Goal: Task Accomplishment & Management: Use online tool/utility

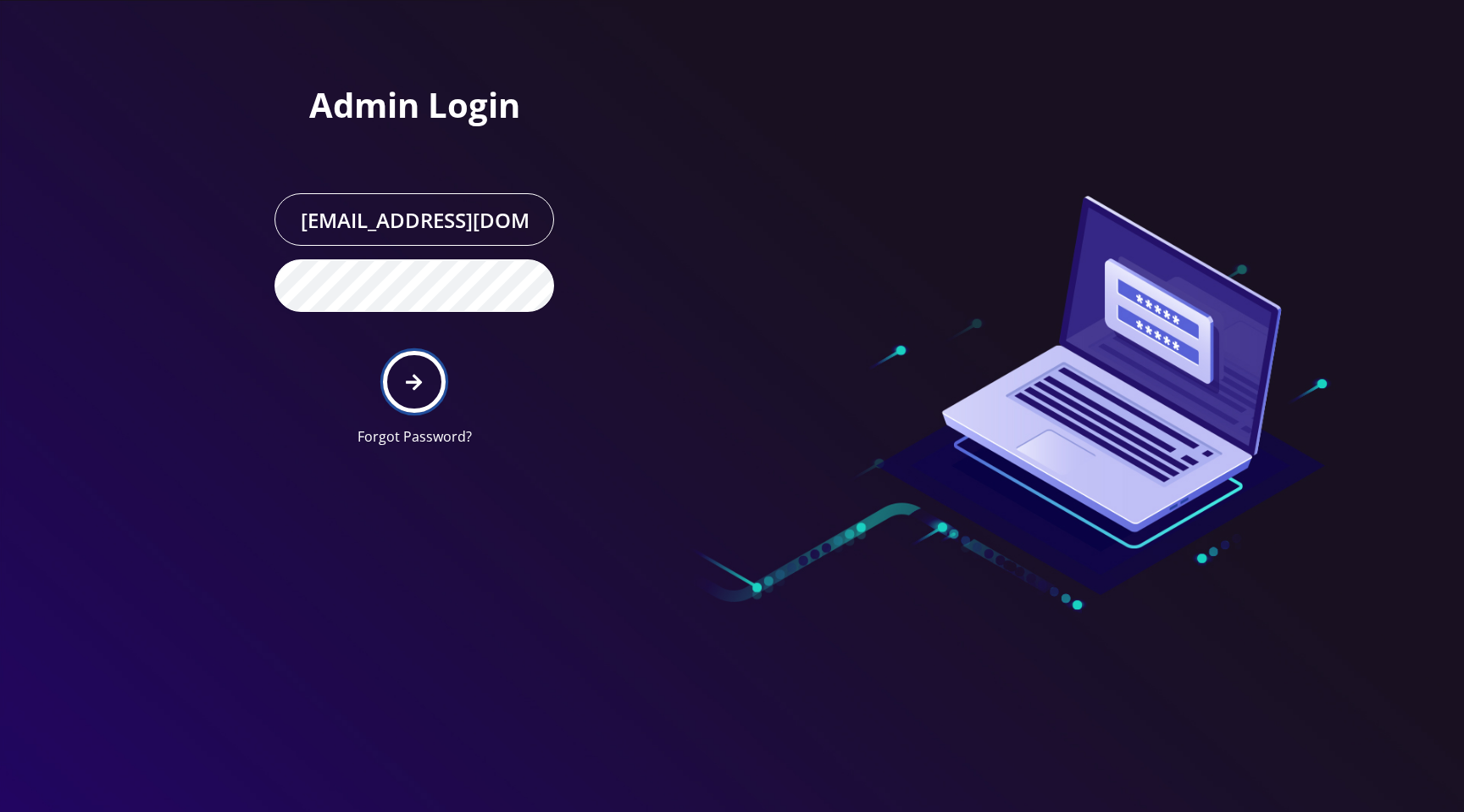
drag, startPoint x: 419, startPoint y: 381, endPoint x: 636, endPoint y: 288, distance: 236.1
click at [419, 381] on icon "submit" at bounding box center [413, 382] width 16 height 16
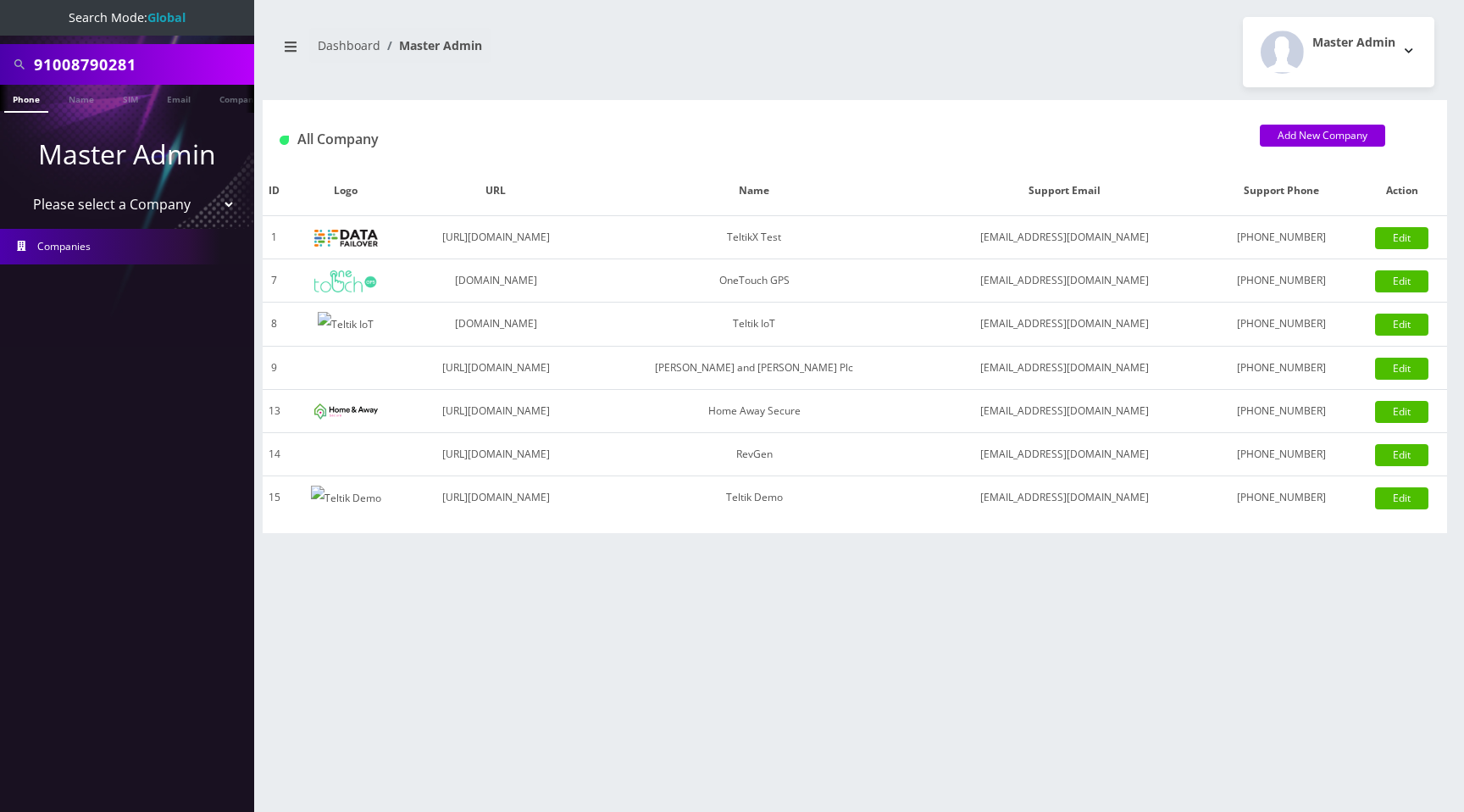
click at [73, 199] on select "Please select a Company TeltikX Test OneTouch GPS Teltik IoT [PERSON_NAME] and …" at bounding box center [127, 205] width 216 height 32
select select "1"
click at [19, 188] on select "Please select a Company TeltikX Test OneTouch GPS Teltik IoT [PERSON_NAME] and …" at bounding box center [127, 205] width 216 height 32
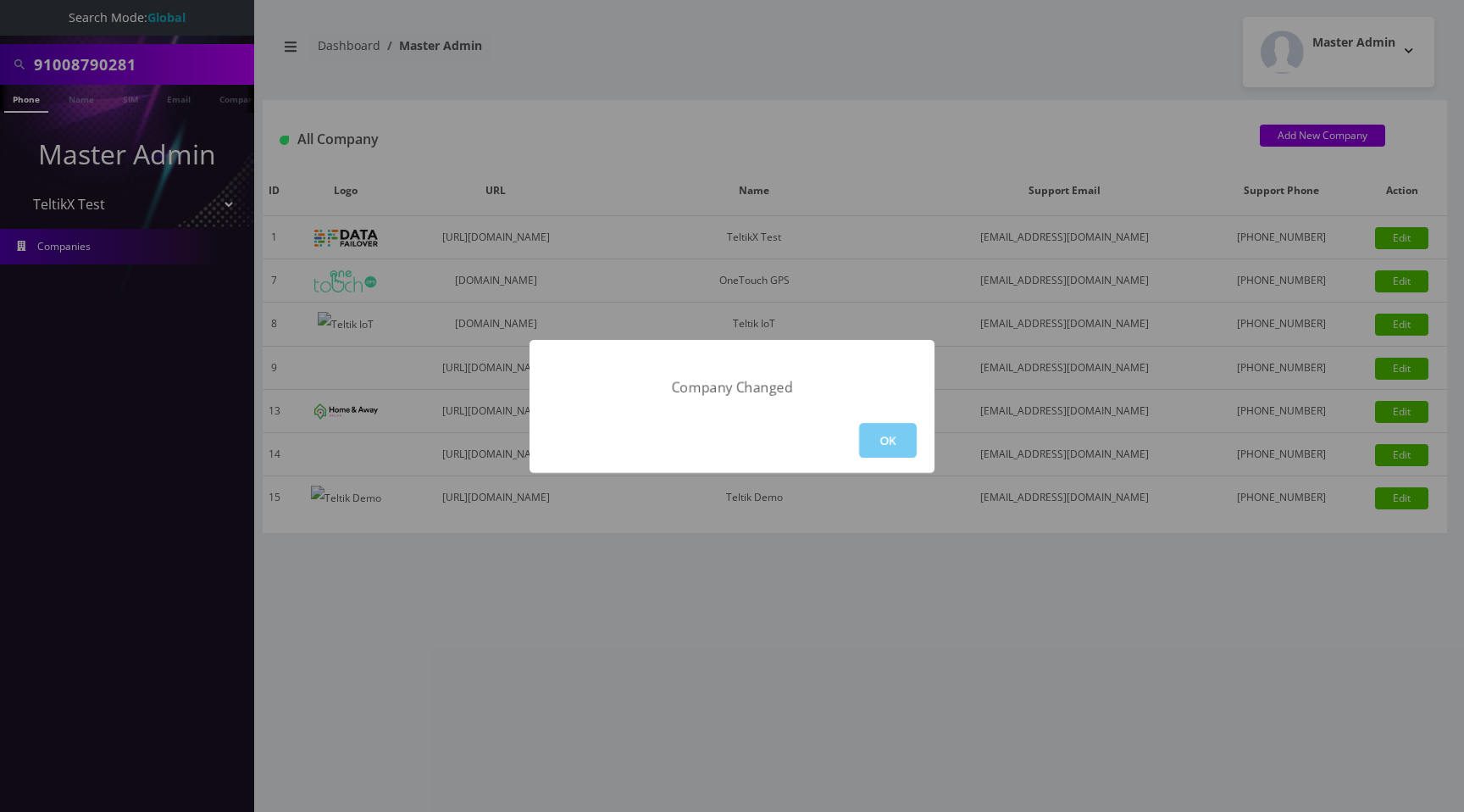
click at [901, 437] on button "OK" at bounding box center [888, 440] width 58 height 34
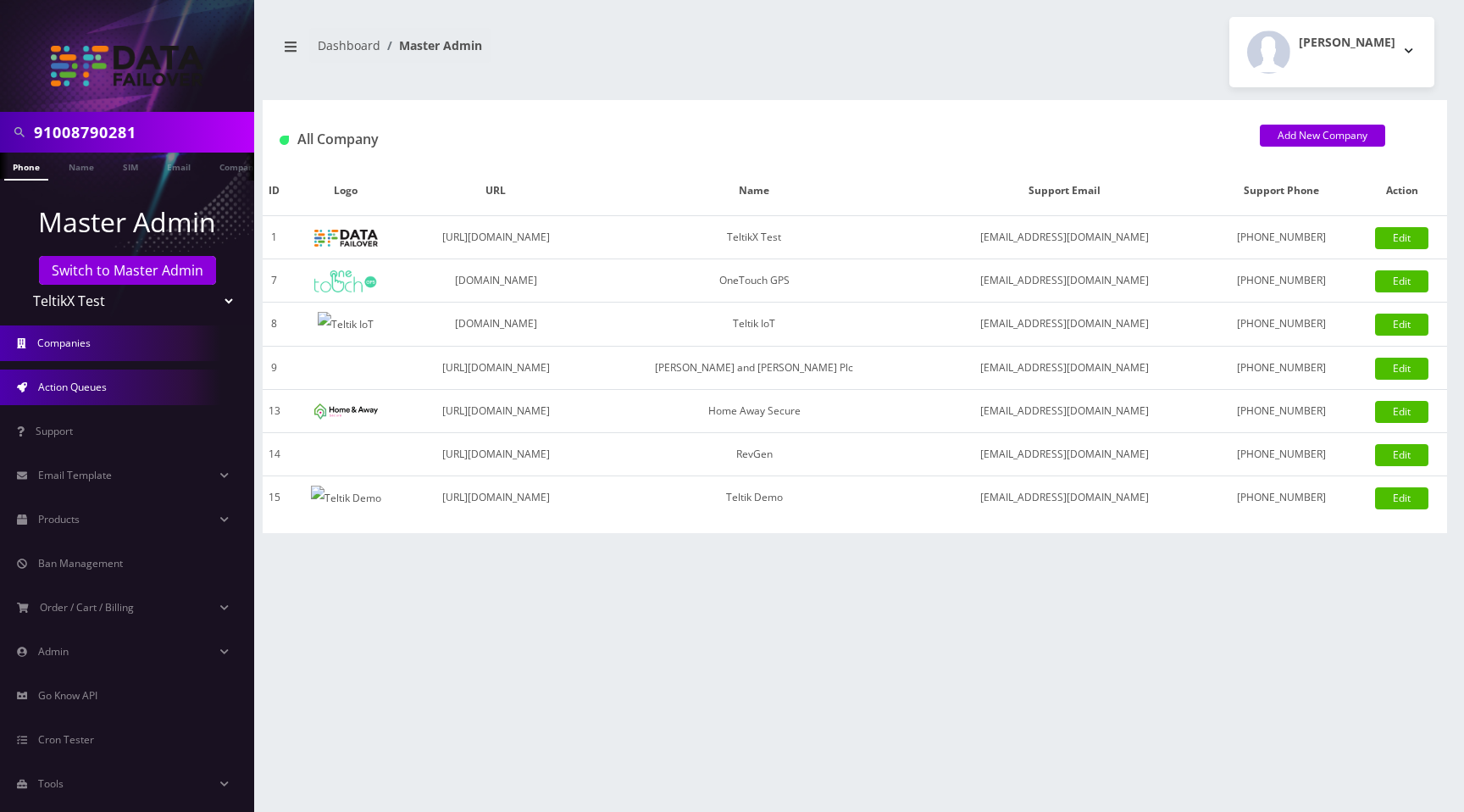
drag, startPoint x: 100, startPoint y: 390, endPoint x: 127, endPoint y: 392, distance: 27.1
click at [100, 390] on span "Action Queues" at bounding box center [72, 386] width 69 height 14
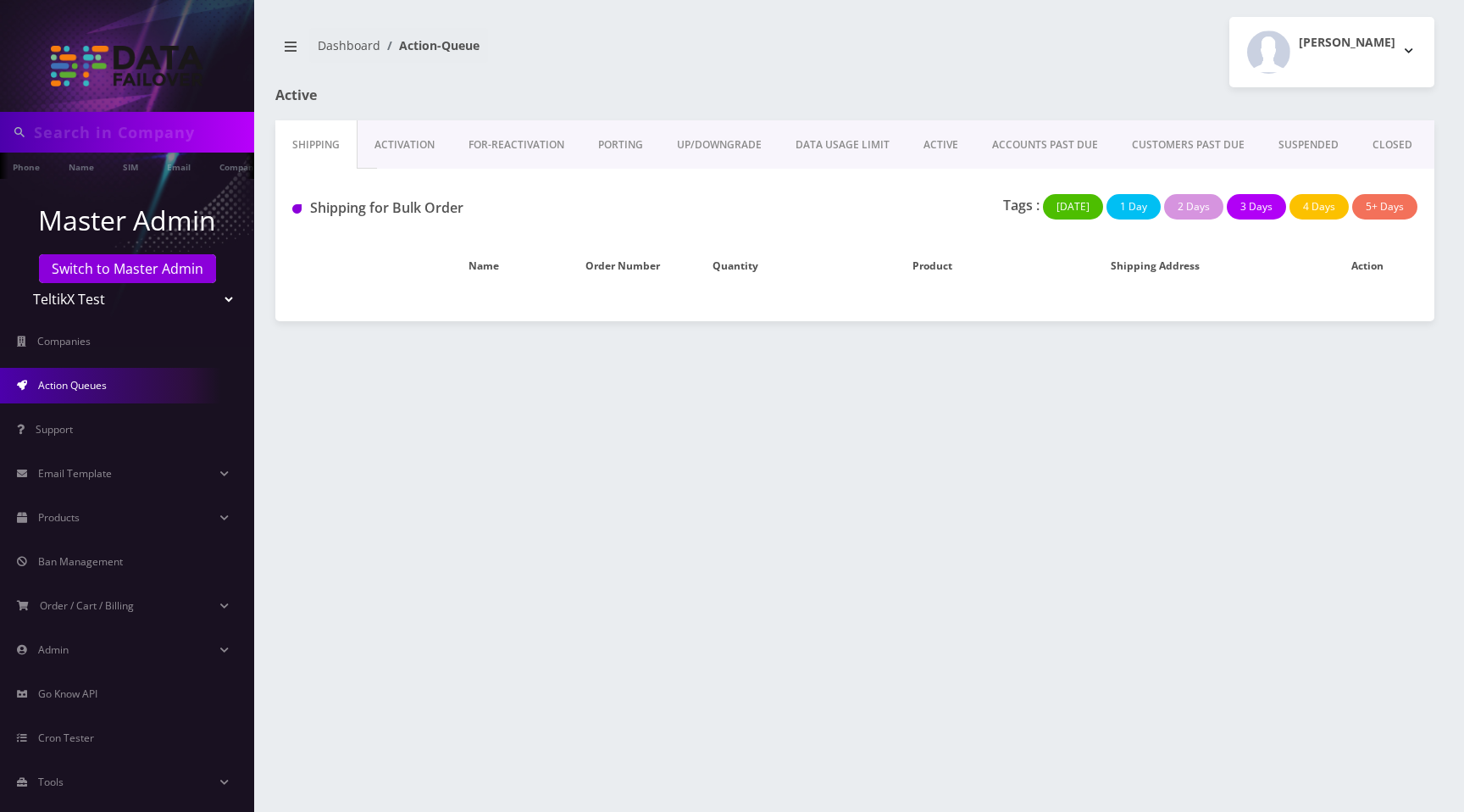
type input "91008790281"
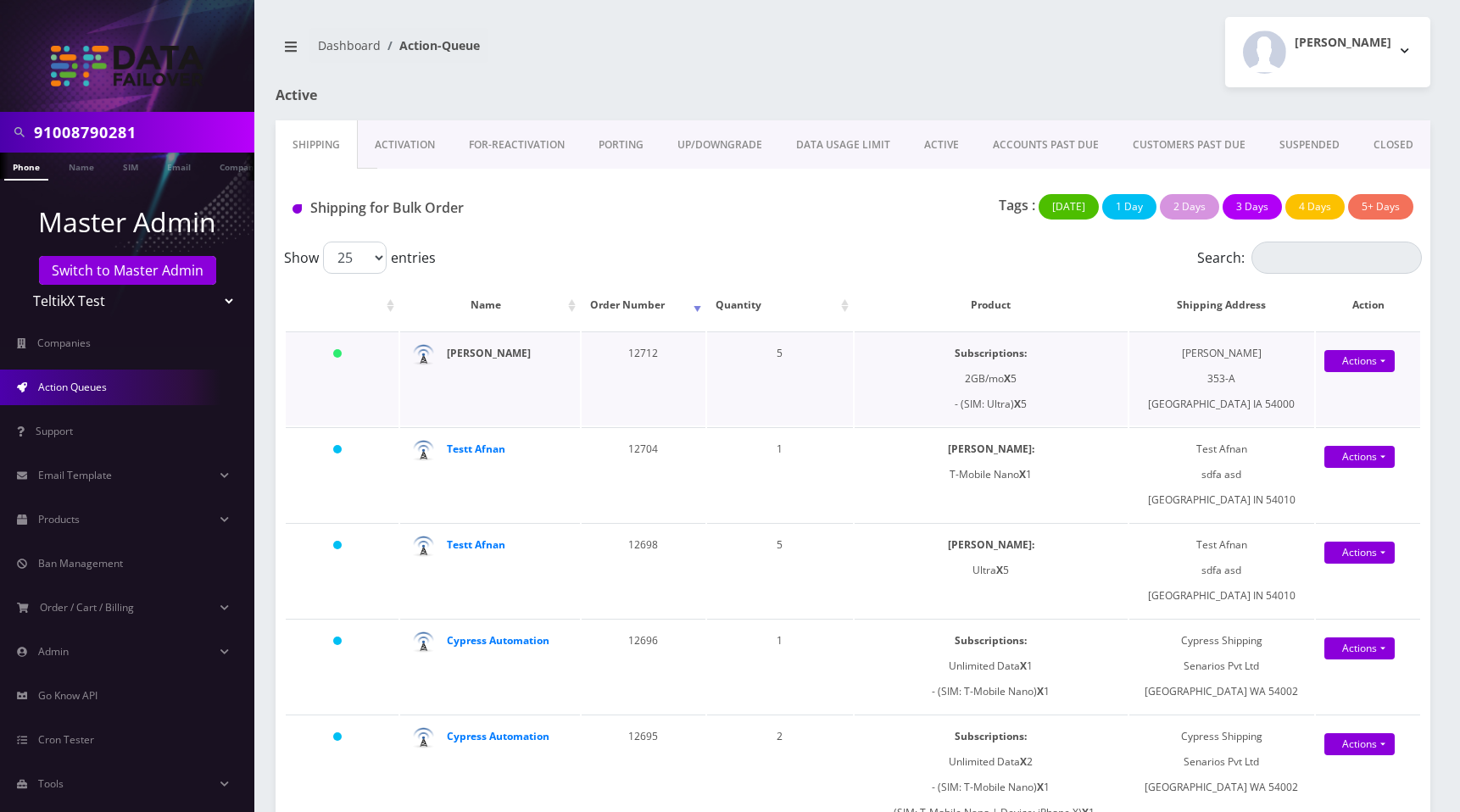
click at [477, 352] on strong "Sana Ullah" at bounding box center [489, 352] width 84 height 14
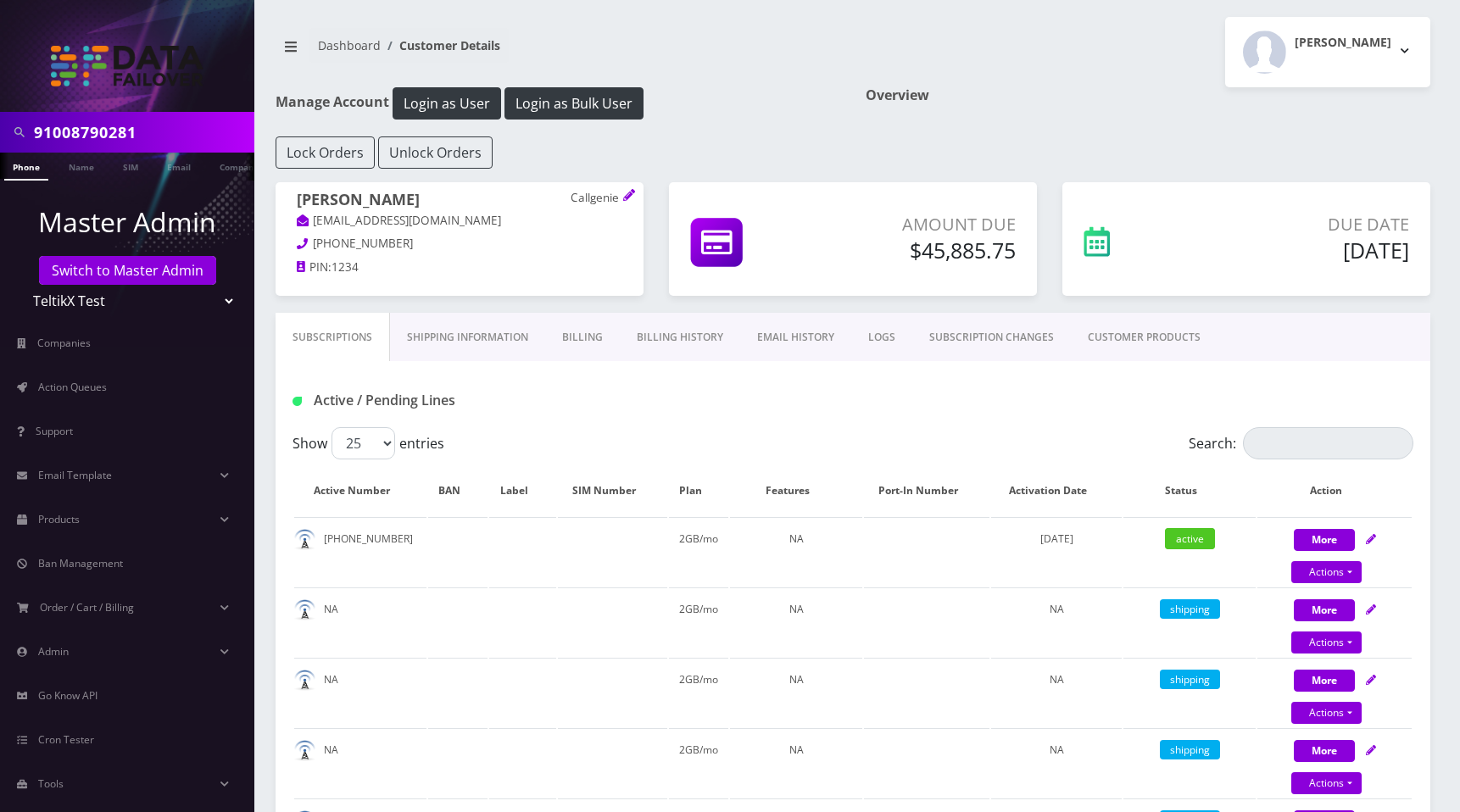
drag, startPoint x: 123, startPoint y: 393, endPoint x: 304, endPoint y: 382, distance: 181.3
click at [123, 393] on link "Action Queues" at bounding box center [127, 386] width 254 height 35
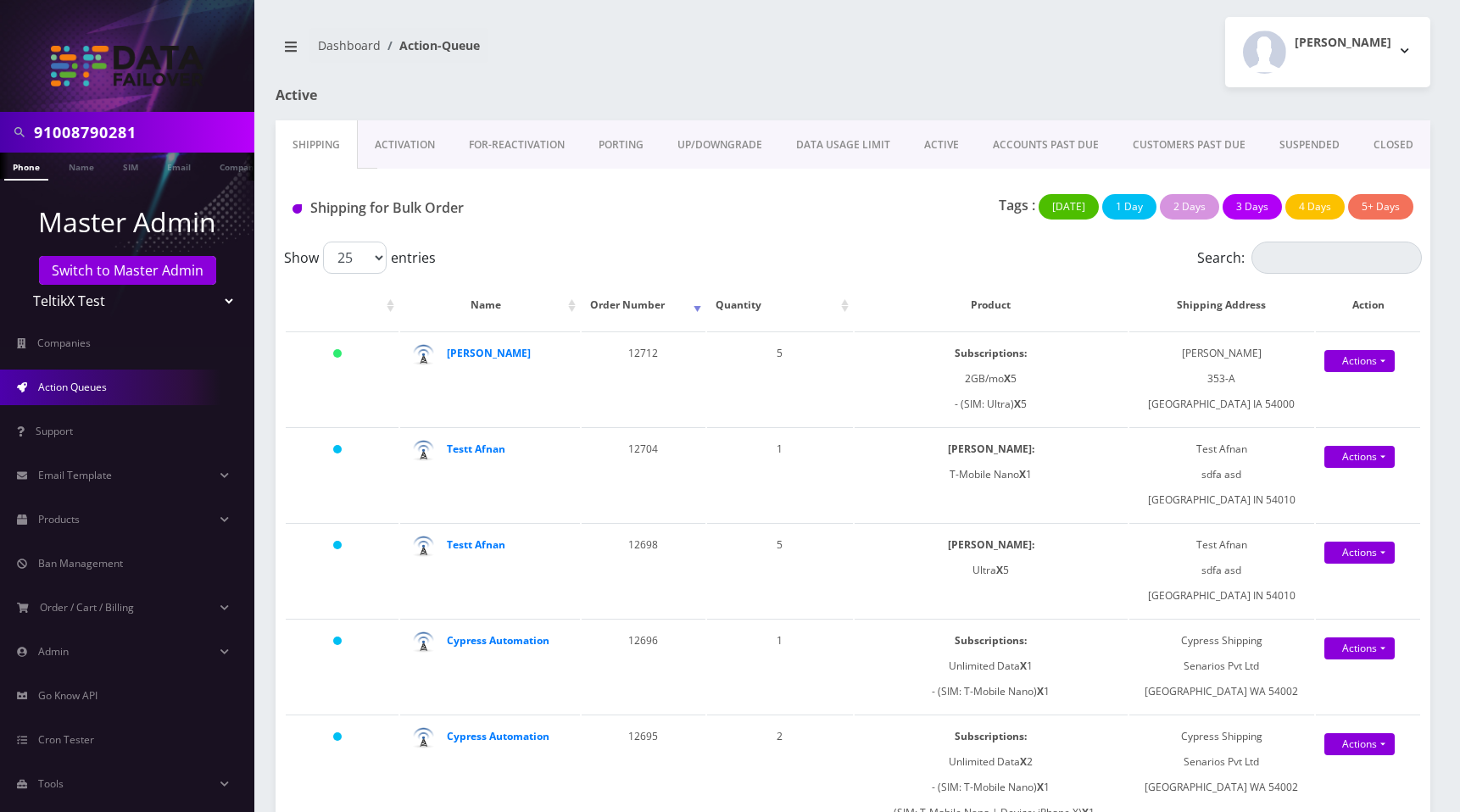
click at [1384, 141] on link "CLOSED" at bounding box center [1392, 145] width 73 height 50
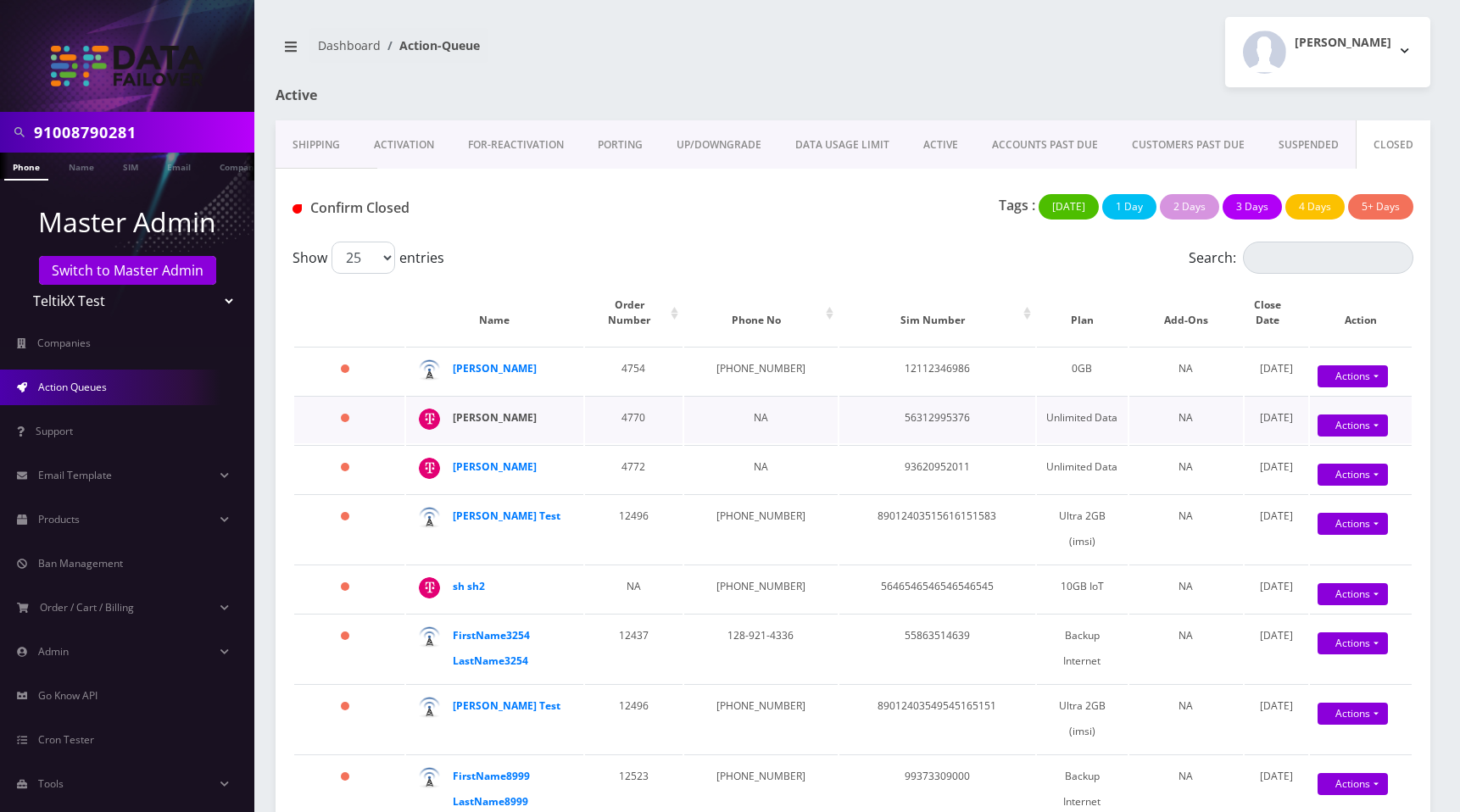
click at [470, 413] on strong "Prajwal Shrestha" at bounding box center [494, 417] width 84 height 14
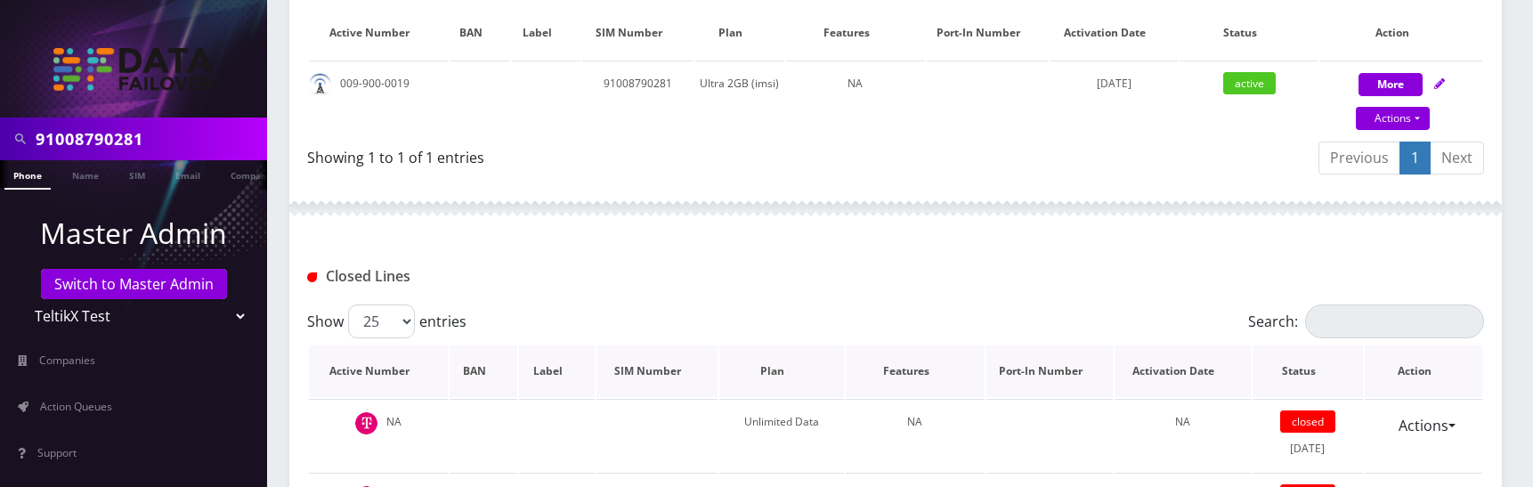
scroll to position [481, 0]
click at [974, 160] on div "Previous 1 Next" at bounding box center [1196, 163] width 575 height 42
